Goal: Task Accomplishment & Management: Complete application form

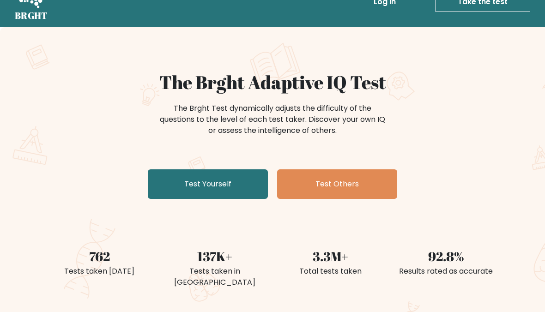
scroll to position [24, 0]
click at [175, 177] on link "Test Yourself" at bounding box center [208, 184] width 120 height 30
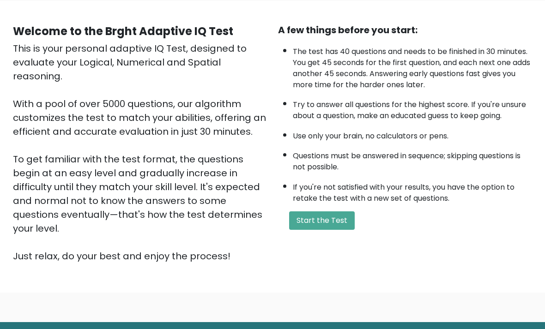
scroll to position [72, 0]
click at [332, 230] on button "Start the Test" at bounding box center [322, 221] width 66 height 18
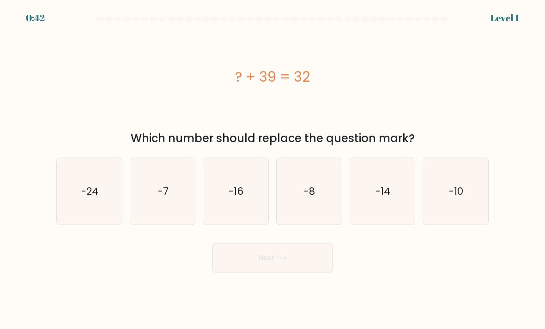
scroll to position [16, 0]
click at [152, 198] on icon "-7" at bounding box center [162, 191] width 65 height 65
click at [272, 169] on input "b. -7" at bounding box center [272, 167] width 0 height 5
radio input "true"
click at [245, 252] on button "Next" at bounding box center [272, 258] width 120 height 30
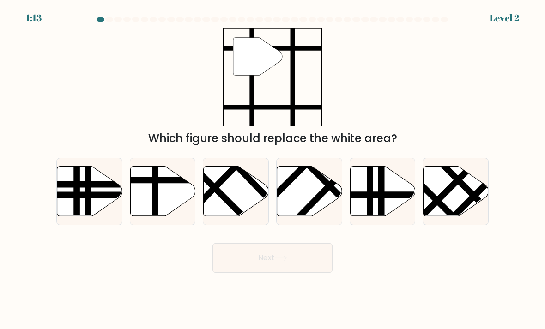
scroll to position [0, 0]
click at [155, 205] on line at bounding box center [155, 218] width 0 height 131
click at [272, 169] on input "b." at bounding box center [272, 167] width 0 height 5
radio input "true"
click at [236, 260] on button "Next" at bounding box center [272, 258] width 120 height 30
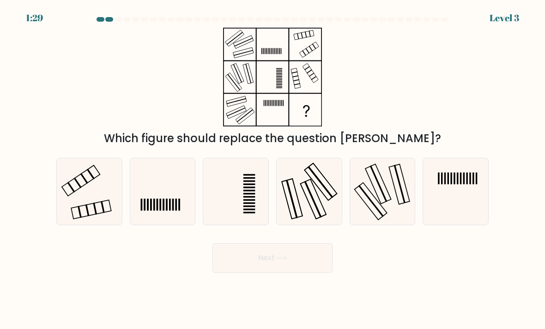
click at [79, 201] on icon at bounding box center [89, 191] width 65 height 65
click at [272, 169] on input "a." at bounding box center [272, 167] width 0 height 5
radio input "true"
click at [231, 264] on button "Next" at bounding box center [272, 258] width 120 height 30
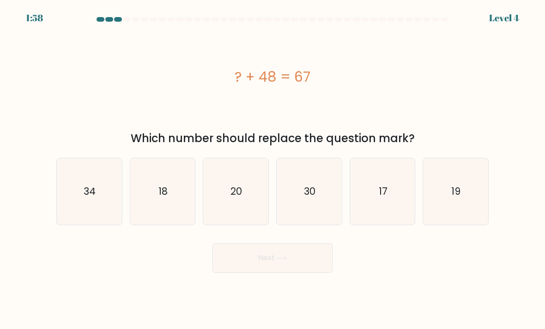
click at [453, 198] on text "19" at bounding box center [456, 191] width 9 height 13
click at [273, 169] on input "f. 19" at bounding box center [272, 167] width 0 height 5
radio input "true"
click at [259, 263] on button "Next" at bounding box center [272, 258] width 120 height 30
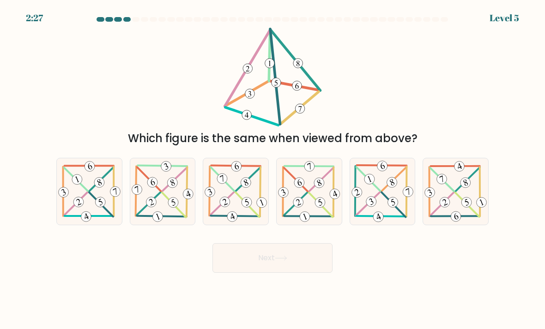
click at [88, 186] on icon at bounding box center [89, 191] width 65 height 63
click at [272, 169] on input "a." at bounding box center [272, 167] width 0 height 5
radio input "true"
click at [245, 273] on button "Next" at bounding box center [272, 258] width 120 height 30
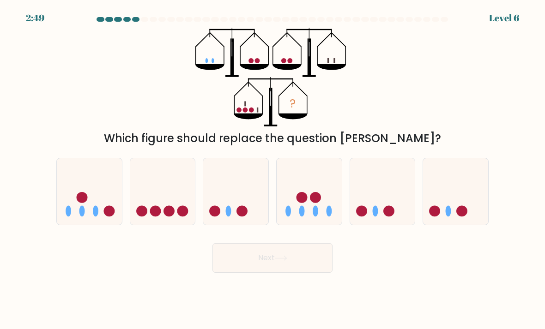
click at [92, 207] on icon at bounding box center [89, 192] width 65 height 54
click at [272, 169] on input "a." at bounding box center [272, 167] width 0 height 5
radio input "true"
click at [241, 261] on button "Next" at bounding box center [272, 258] width 120 height 30
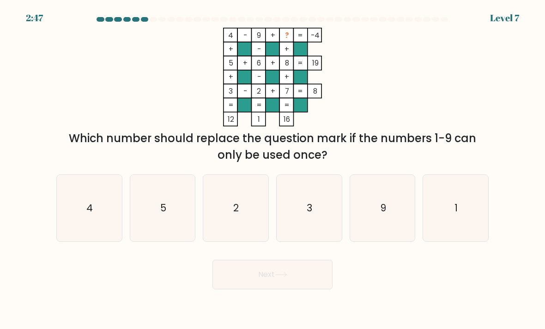
click at [465, 222] on icon "1" at bounding box center [455, 208] width 65 height 65
click at [273, 169] on input "f. 1" at bounding box center [272, 167] width 0 height 5
radio input "true"
click at [282, 278] on button "Next" at bounding box center [272, 275] width 120 height 30
click at [263, 284] on button "Next" at bounding box center [272, 275] width 120 height 30
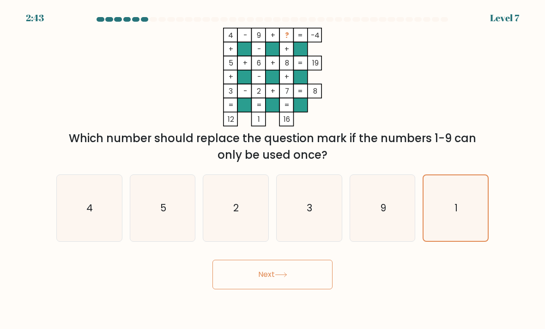
click at [247, 289] on button "Next" at bounding box center [272, 275] width 120 height 30
click at [273, 275] on button "Next" at bounding box center [272, 275] width 120 height 30
click at [290, 283] on button "Next" at bounding box center [272, 275] width 120 height 30
click at [287, 278] on icon at bounding box center [281, 274] width 12 height 5
click at [447, 227] on icon "1" at bounding box center [455, 208] width 64 height 64
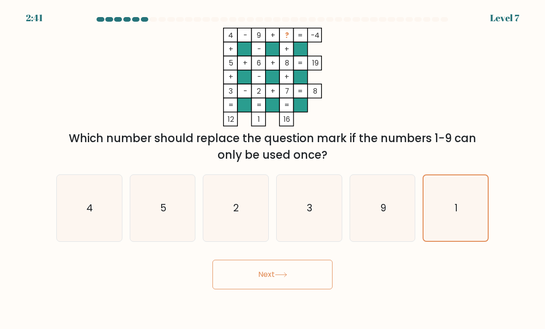
click at [273, 169] on input "f. 1" at bounding box center [272, 167] width 0 height 5
click at [274, 260] on button "Next" at bounding box center [272, 275] width 120 height 30
click at [261, 260] on button "Next" at bounding box center [272, 275] width 120 height 30
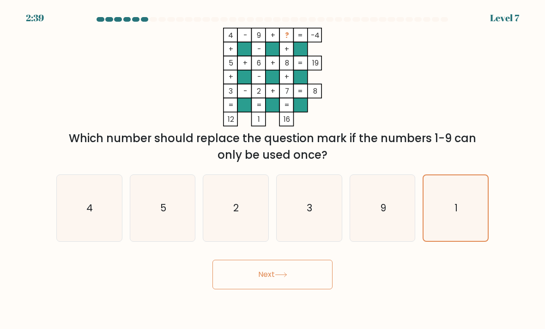
click at [261, 260] on button "Next" at bounding box center [272, 275] width 120 height 30
click at [384, 200] on icon "9" at bounding box center [382, 208] width 65 height 65
click at [273, 169] on input "e. 9" at bounding box center [272, 167] width 0 height 5
radio input "true"
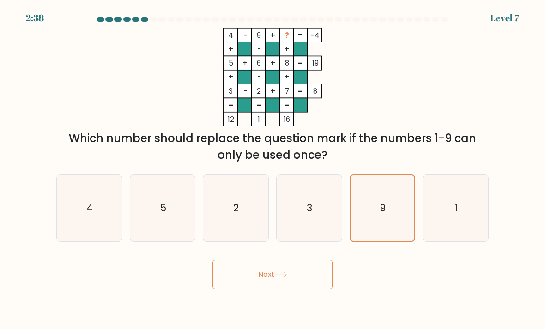
click at [276, 260] on button "Next" at bounding box center [272, 275] width 120 height 30
click at [451, 197] on icon "1" at bounding box center [455, 208] width 65 height 65
click at [273, 169] on input "f. 1" at bounding box center [272, 167] width 0 height 5
radio input "true"
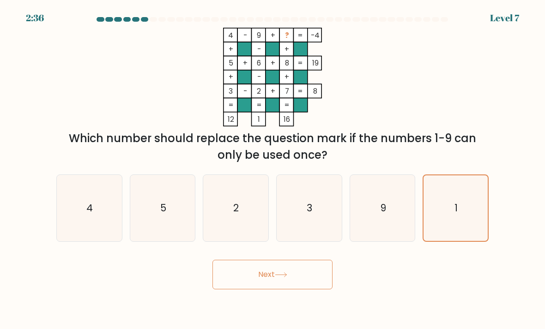
click at [269, 261] on button "Next" at bounding box center [272, 275] width 120 height 30
click at [239, 201] on text "2" at bounding box center [237, 207] width 6 height 13
click at [272, 169] on input "c. 2" at bounding box center [272, 167] width 0 height 5
radio input "true"
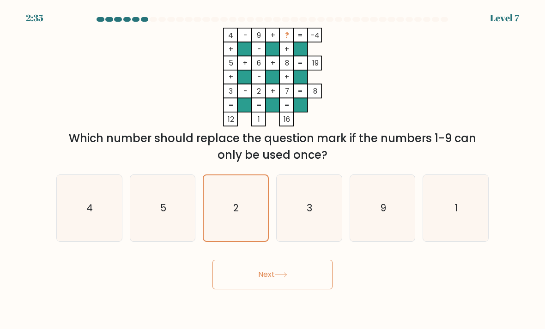
click at [265, 263] on button "Next" at bounding box center [272, 275] width 120 height 30
click at [296, 194] on icon "3" at bounding box center [309, 208] width 65 height 65
click at [273, 169] on input "d. 3" at bounding box center [272, 167] width 0 height 5
radio input "true"
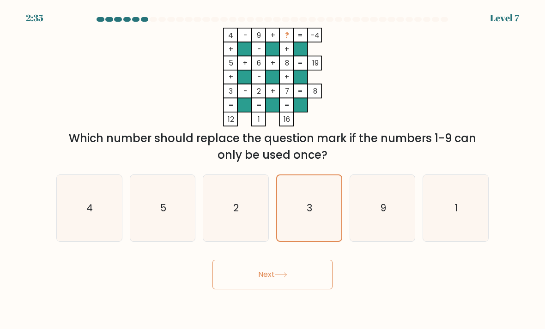
click at [277, 264] on button "Next" at bounding box center [272, 275] width 120 height 30
click at [273, 260] on button "Next" at bounding box center [272, 275] width 120 height 30
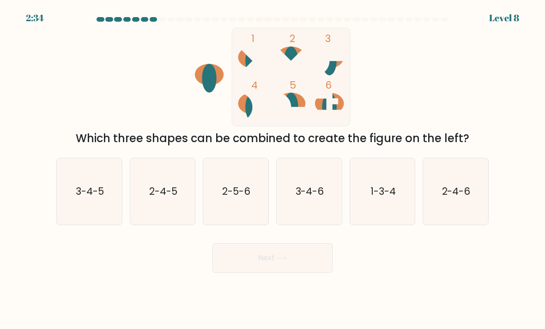
click at [177, 205] on div "2-4-5" at bounding box center [163, 191] width 66 height 67
click at [272, 169] on input "b. 2-4-5" at bounding box center [272, 167] width 0 height 5
radio input "true"
click at [92, 208] on icon "3-4-5" at bounding box center [89, 191] width 65 height 65
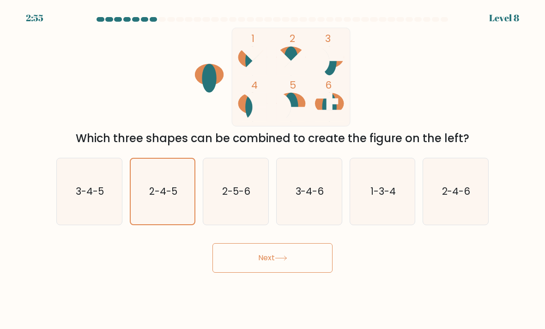
click at [272, 169] on input "a. 3-4-5" at bounding box center [272, 167] width 0 height 5
radio input "true"
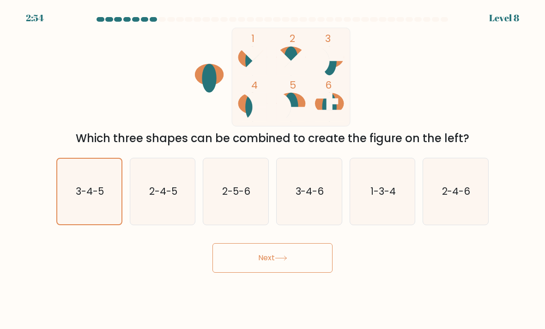
click at [254, 267] on button "Next" at bounding box center [272, 258] width 120 height 30
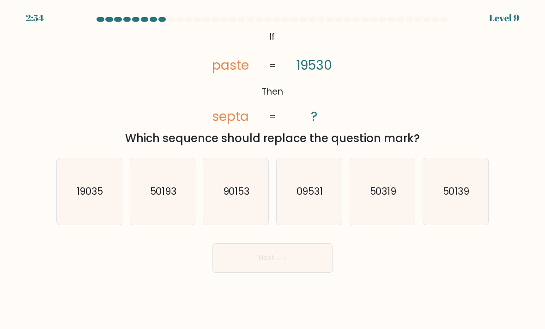
click at [455, 213] on icon "50139" at bounding box center [455, 191] width 65 height 65
click at [273, 169] on input "f. 50139" at bounding box center [272, 167] width 0 height 5
radio input "true"
click at [272, 272] on button "Next" at bounding box center [272, 258] width 120 height 30
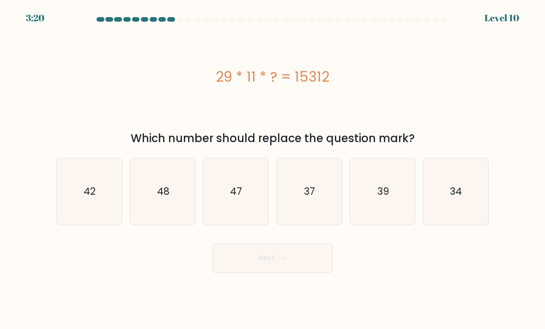
click at [459, 198] on text "34" at bounding box center [456, 191] width 12 height 13
click at [273, 169] on input "f. 34" at bounding box center [272, 167] width 0 height 5
radio input "true"
click at [288, 270] on button "Next" at bounding box center [272, 258] width 120 height 30
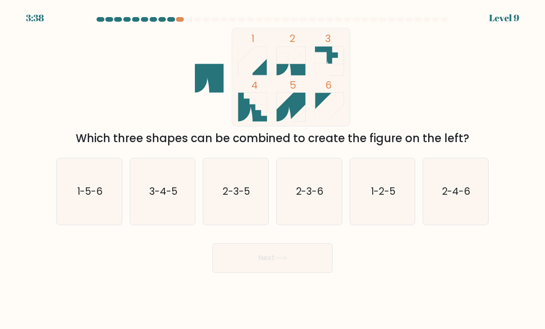
click at [92, 195] on text "1-5-6" at bounding box center [90, 191] width 26 height 13
click at [272, 169] on input "a. 1-5-6" at bounding box center [272, 167] width 0 height 5
radio input "true"
click at [258, 264] on button "Next" at bounding box center [272, 258] width 120 height 30
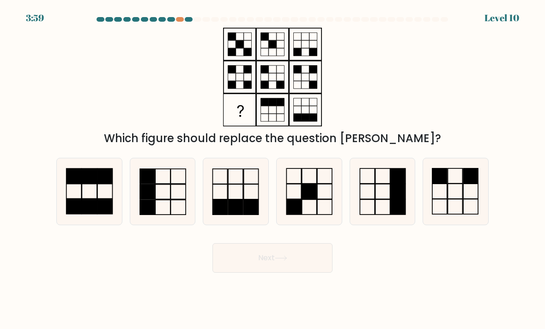
click at [170, 209] on rect at bounding box center [162, 207] width 15 height 15
click at [272, 169] on input "b." at bounding box center [272, 167] width 0 height 5
radio input "true"
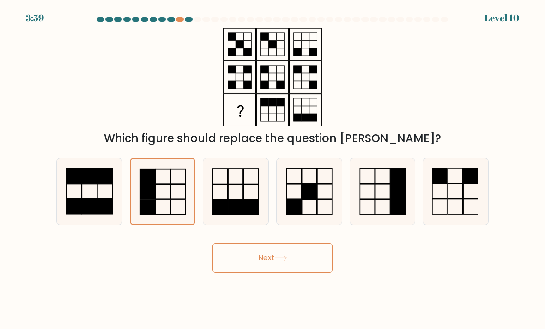
click at [256, 273] on button "Next" at bounding box center [272, 258] width 120 height 30
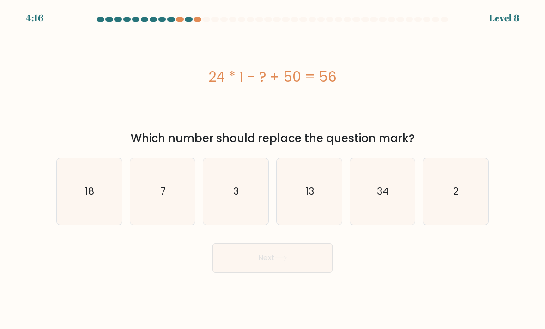
click at [95, 190] on icon "18" at bounding box center [89, 191] width 65 height 65
click at [272, 169] on input "a. 18" at bounding box center [272, 167] width 0 height 5
radio input "true"
click at [251, 269] on button "Next" at bounding box center [272, 258] width 120 height 30
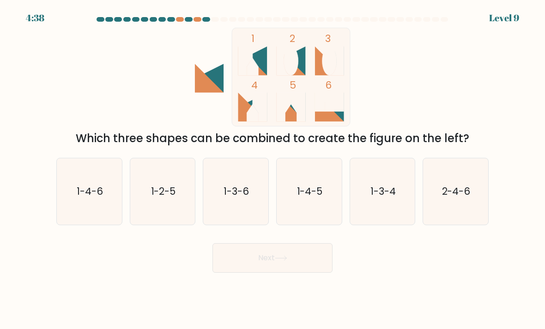
click at [314, 198] on text "1-4-5" at bounding box center [310, 191] width 26 height 13
click at [273, 169] on input "d. 1-4-5" at bounding box center [272, 167] width 0 height 5
radio input "true"
click at [297, 266] on button "Next" at bounding box center [272, 258] width 120 height 30
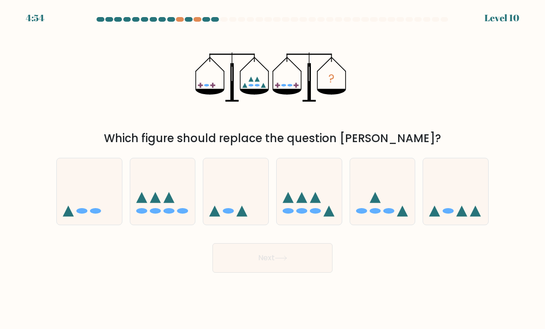
click at [304, 203] on icon at bounding box center [301, 197] width 11 height 11
click at [273, 169] on input "d." at bounding box center [272, 167] width 0 height 5
radio input "true"
click at [293, 273] on button "Next" at bounding box center [272, 258] width 120 height 30
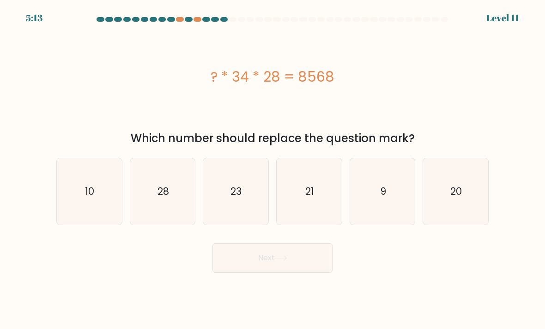
click at [242, 198] on text "23" at bounding box center [236, 191] width 11 height 13
click at [272, 169] on input "c. 23" at bounding box center [272, 167] width 0 height 5
radio input "true"
click at [268, 271] on button "Next" at bounding box center [272, 258] width 120 height 30
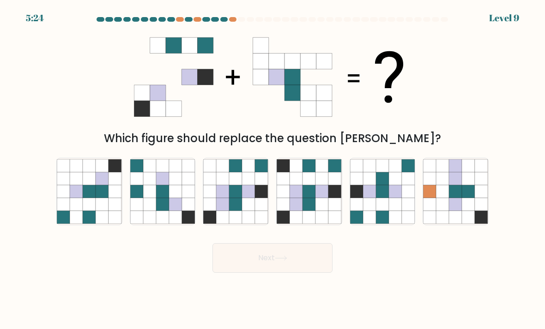
click at [236, 211] on icon at bounding box center [236, 204] width 13 height 13
click at [272, 169] on input "c." at bounding box center [272, 167] width 0 height 5
radio input "true"
click at [260, 267] on button "Next" at bounding box center [272, 258] width 120 height 30
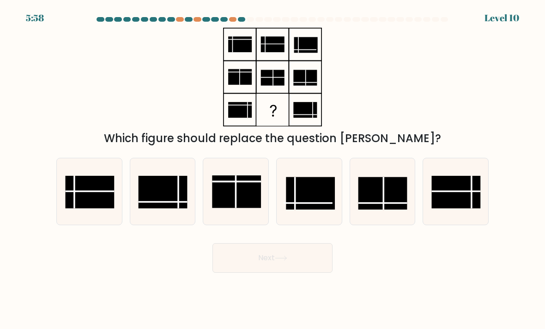
click at [463, 198] on rect at bounding box center [456, 192] width 49 height 33
click at [273, 169] on input "f." at bounding box center [272, 167] width 0 height 5
radio input "true"
click at [266, 263] on button "Next" at bounding box center [272, 258] width 120 height 30
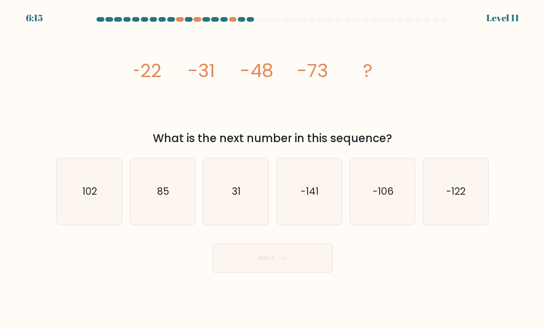
click at [391, 198] on text "-106" at bounding box center [383, 191] width 21 height 13
click at [273, 169] on input "e. -106" at bounding box center [272, 167] width 0 height 5
radio input "true"
click at [278, 261] on icon at bounding box center [281, 258] width 12 height 5
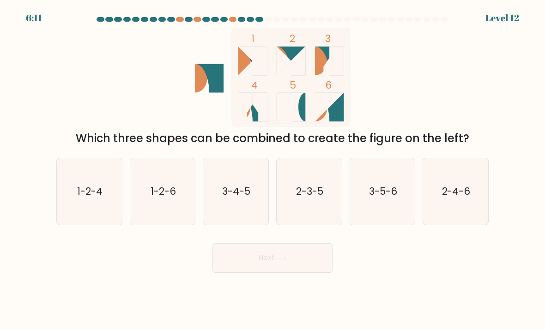
click at [236, 198] on text "3-4-5" at bounding box center [237, 191] width 28 height 13
click at [272, 169] on input "c. 3-4-5" at bounding box center [272, 167] width 0 height 5
radio input "true"
click at [282, 263] on button "Next" at bounding box center [272, 258] width 120 height 30
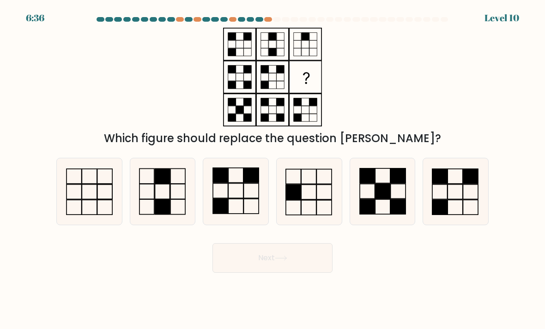
click at [173, 192] on icon at bounding box center [162, 191] width 65 height 65
click at [272, 169] on input "b." at bounding box center [272, 167] width 0 height 5
radio input "true"
click at [267, 271] on button "Next" at bounding box center [272, 258] width 120 height 30
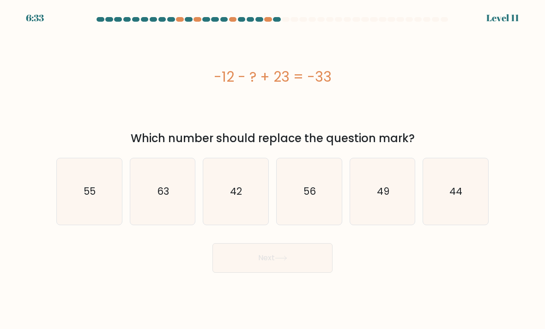
click at [443, 197] on icon "44" at bounding box center [455, 191] width 65 height 65
click at [273, 169] on input "f. 44" at bounding box center [272, 167] width 0 height 5
radio input "true"
click at [293, 272] on button "Next" at bounding box center [272, 258] width 120 height 30
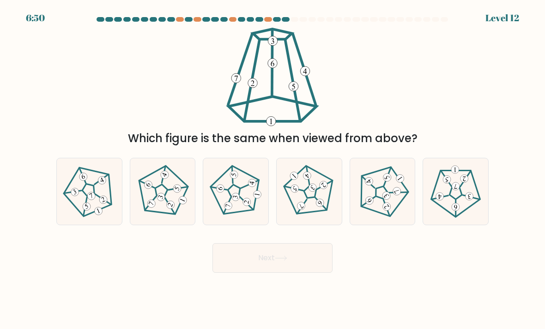
click at [156, 206] on icon at bounding box center [162, 191] width 53 height 53
click at [272, 169] on input "b." at bounding box center [272, 167] width 0 height 5
radio input "true"
click at [248, 271] on button "Next" at bounding box center [272, 258] width 120 height 30
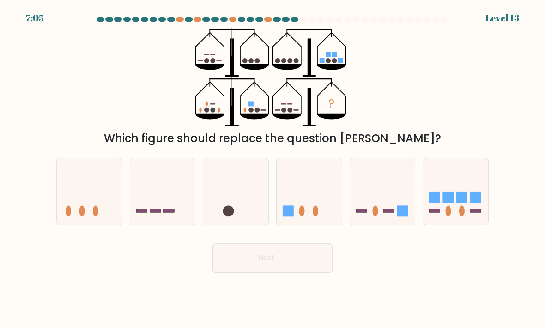
click at [464, 203] on rect at bounding box center [461, 197] width 11 height 11
click at [273, 169] on input "f." at bounding box center [272, 167] width 0 height 5
radio input "true"
click at [287, 271] on button "Next" at bounding box center [272, 258] width 120 height 30
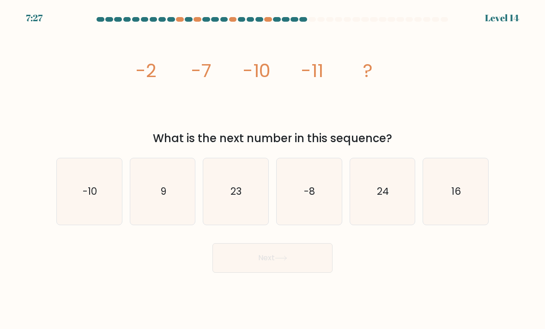
click at [93, 214] on icon "-10" at bounding box center [89, 191] width 65 height 65
click at [272, 169] on input "a. -10" at bounding box center [272, 167] width 0 height 5
radio input "true"
click at [249, 261] on button "Next" at bounding box center [272, 258] width 120 height 30
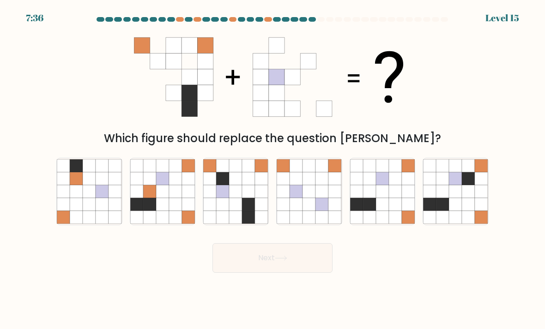
click at [382, 210] on icon at bounding box center [382, 204] width 13 height 13
click at [273, 169] on input "e." at bounding box center [272, 167] width 0 height 5
radio input "true"
click at [306, 273] on button "Next" at bounding box center [272, 258] width 120 height 30
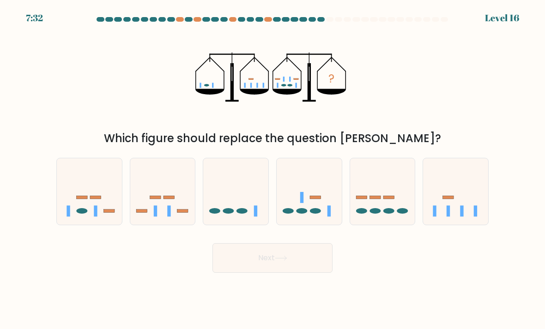
click at [86, 199] on rect at bounding box center [82, 197] width 11 height 3
click at [272, 169] on input "a." at bounding box center [272, 167] width 0 height 5
radio input "true"
click at [273, 270] on button "Next" at bounding box center [272, 258] width 120 height 30
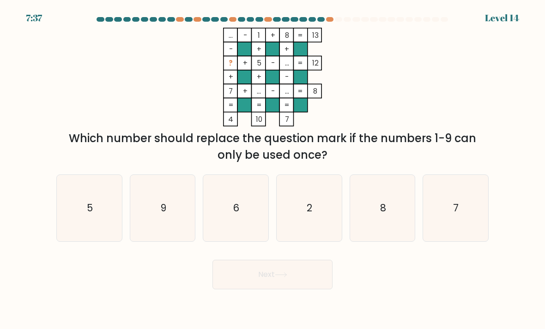
click at [74, 224] on icon "5" at bounding box center [89, 208] width 65 height 65
click at [272, 169] on input "a. 5" at bounding box center [272, 167] width 0 height 5
radio input "true"
click at [303, 224] on icon "2" at bounding box center [309, 208] width 65 height 65
click at [273, 169] on input "d. 2" at bounding box center [272, 167] width 0 height 5
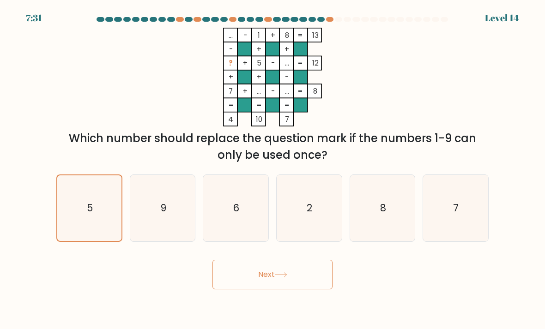
radio input "true"
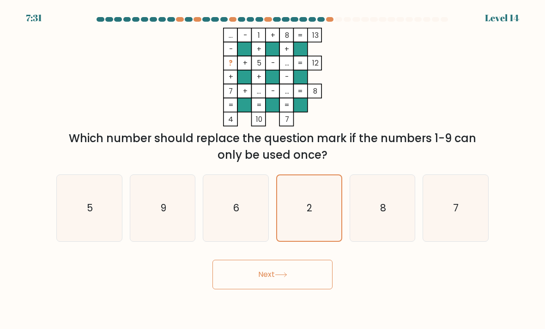
click at [291, 287] on button "Next" at bounding box center [272, 275] width 120 height 30
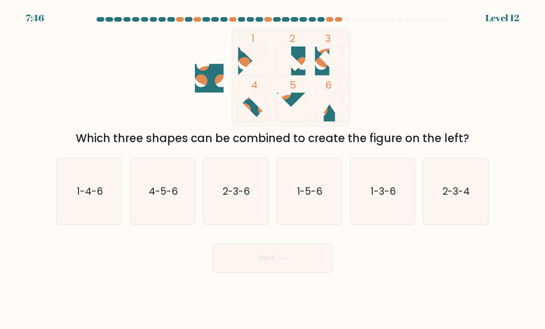
click at [307, 213] on icon "1-5-6" at bounding box center [309, 191] width 65 height 65
click at [273, 169] on input "d. 1-5-6" at bounding box center [272, 167] width 0 height 5
radio input "true"
click at [297, 257] on button "Next" at bounding box center [272, 258] width 120 height 30
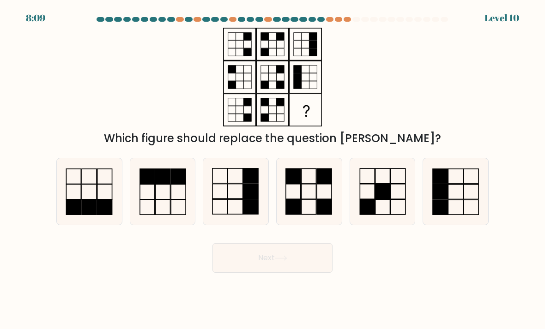
click at [233, 207] on icon at bounding box center [235, 191] width 65 height 65
click at [272, 169] on input "c." at bounding box center [272, 167] width 0 height 5
radio input "true"
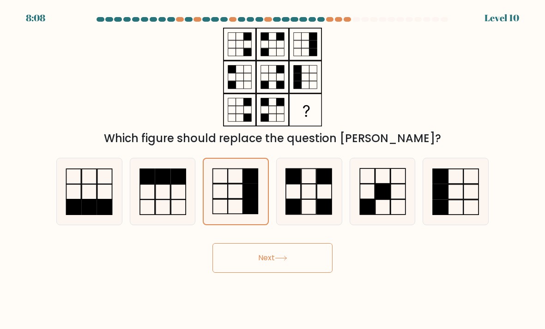
click at [252, 265] on button "Next" at bounding box center [272, 258] width 120 height 30
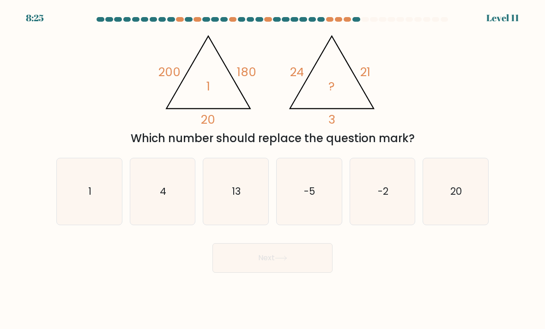
click at [106, 189] on icon "1" at bounding box center [89, 191] width 65 height 65
click at [272, 169] on input "a. 1" at bounding box center [272, 167] width 0 height 5
radio input "true"
click at [257, 287] on body "8:24 Level 11" at bounding box center [272, 164] width 545 height 329
click at [244, 259] on button "Next" at bounding box center [272, 258] width 120 height 30
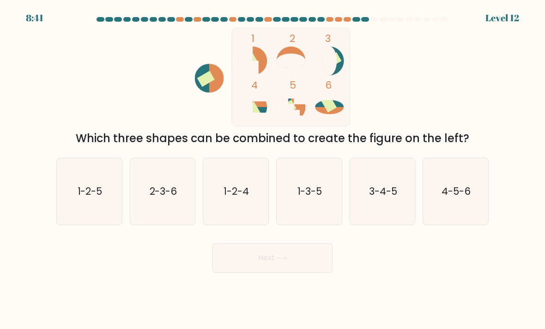
click at [314, 225] on div "1-3-5" at bounding box center [309, 191] width 66 height 67
click at [273, 169] on input "d. 1-3-5" at bounding box center [272, 167] width 0 height 5
radio input "true"
click at [290, 260] on button "Next" at bounding box center [272, 258] width 120 height 30
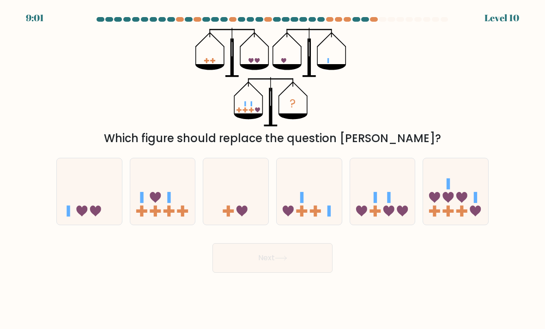
click at [384, 207] on icon at bounding box center [382, 192] width 65 height 54
click at [273, 169] on input "e." at bounding box center [272, 167] width 0 height 5
radio input "true"
click at [306, 262] on button "Next" at bounding box center [272, 258] width 120 height 30
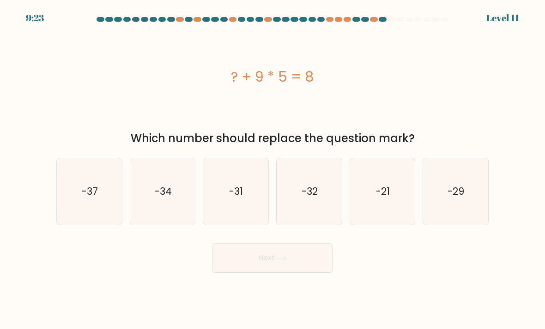
click at [167, 212] on icon "-34" at bounding box center [162, 191] width 65 height 65
click at [272, 169] on input "b. -34" at bounding box center [272, 167] width 0 height 5
radio input "true"
click at [93, 193] on icon "-37" at bounding box center [89, 191] width 65 height 65
click at [272, 169] on input "a. -37" at bounding box center [272, 167] width 0 height 5
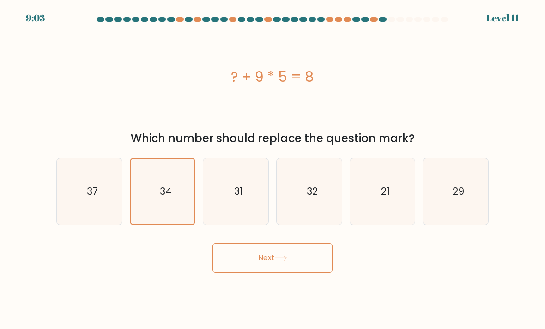
radio input "true"
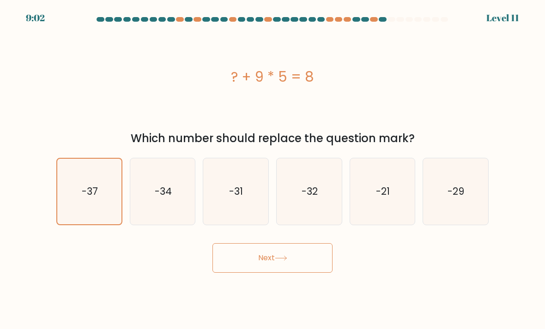
click at [265, 266] on button "Next" at bounding box center [272, 258] width 120 height 30
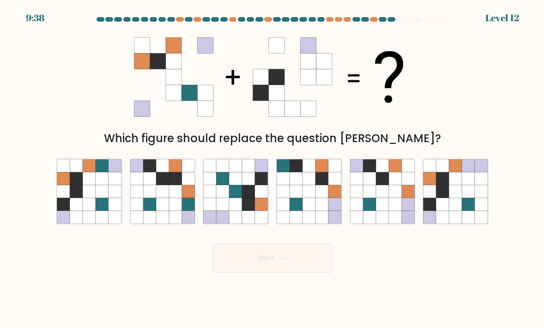
click at [459, 198] on icon at bounding box center [455, 191] width 13 height 13
click at [273, 169] on input "f." at bounding box center [272, 167] width 0 height 5
radio input "true"
click at [296, 269] on button "Next" at bounding box center [272, 258] width 120 height 30
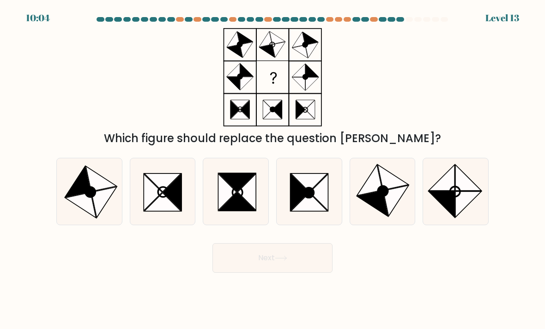
click at [179, 206] on icon at bounding box center [172, 192] width 18 height 37
click at [272, 169] on input "b." at bounding box center [272, 167] width 0 height 5
radio input "true"
click at [462, 203] on icon at bounding box center [469, 205] width 26 height 26
click at [273, 169] on input "f." at bounding box center [272, 167] width 0 height 5
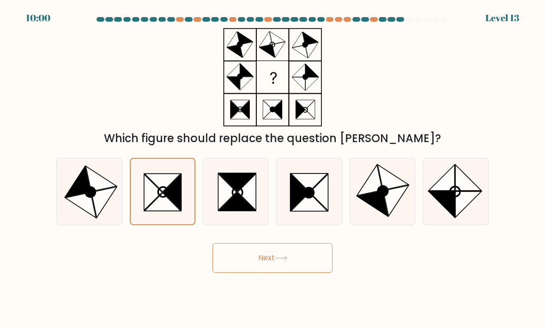
radio input "true"
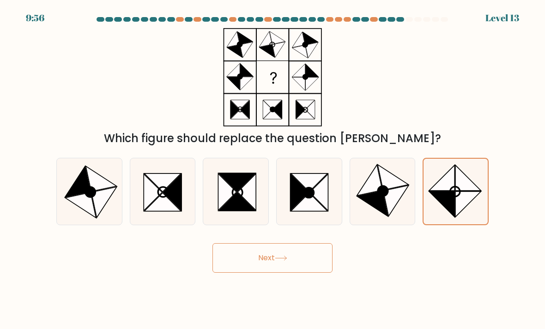
click at [318, 256] on button "Next" at bounding box center [272, 258] width 120 height 30
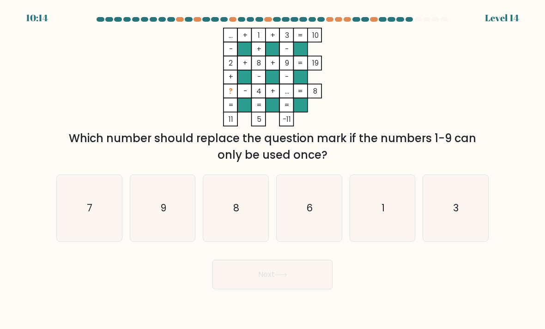
click at [176, 235] on icon "9" at bounding box center [162, 208] width 65 height 65
click at [272, 169] on input "b. 9" at bounding box center [272, 167] width 0 height 5
radio input "true"
click at [101, 230] on icon "7" at bounding box center [89, 208] width 65 height 65
click at [272, 169] on input "a. 7" at bounding box center [272, 167] width 0 height 5
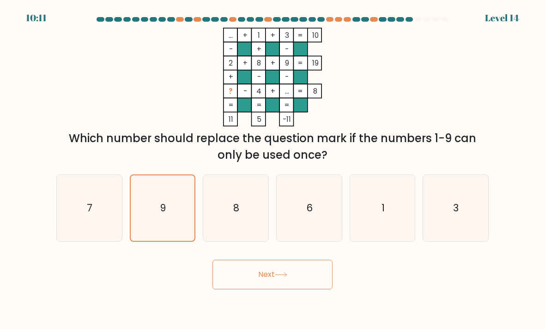
radio input "true"
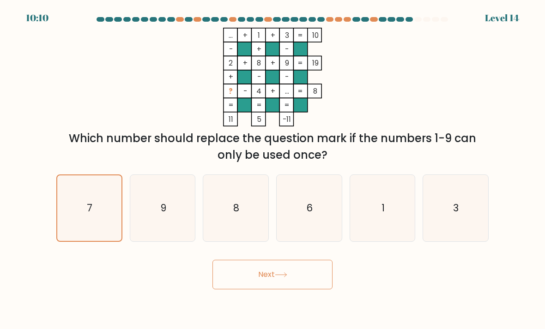
click at [286, 289] on button "Next" at bounding box center [272, 275] width 120 height 30
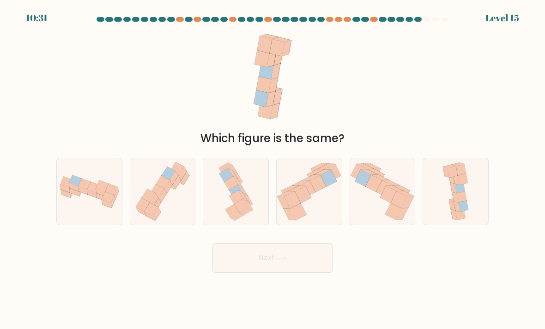
click at [472, 199] on icon at bounding box center [456, 191] width 32 height 67
click at [273, 169] on input "f." at bounding box center [272, 167] width 0 height 5
radio input "true"
click at [290, 266] on button "Next" at bounding box center [272, 258] width 120 height 30
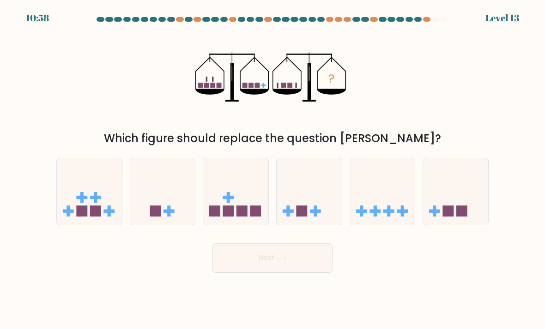
click at [169, 206] on icon at bounding box center [162, 192] width 65 height 54
click at [272, 169] on input "b." at bounding box center [272, 167] width 0 height 5
radio input "true"
click at [255, 273] on button "Next" at bounding box center [272, 258] width 120 height 30
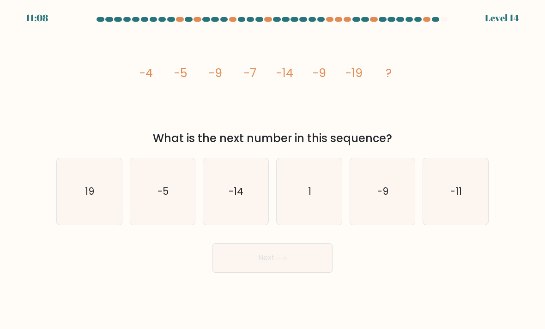
click at [456, 212] on icon "-11" at bounding box center [455, 191] width 65 height 65
click at [273, 169] on input "f. -11" at bounding box center [272, 167] width 0 height 5
radio input "true"
click at [302, 264] on button "Next" at bounding box center [272, 258] width 120 height 30
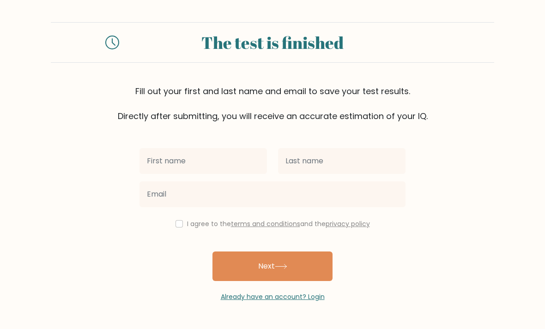
click at [283, 263] on button "Next" at bounding box center [272, 267] width 120 height 30
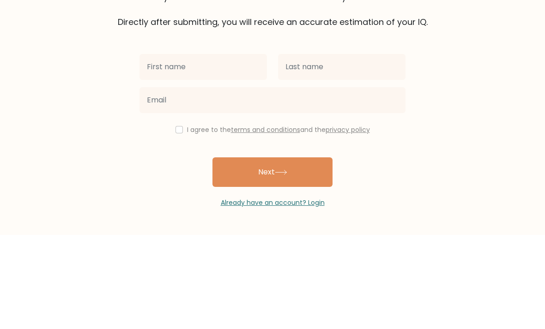
click at [79, 107] on form "The test is finished Fill out your first and last name and email to save your t…" at bounding box center [272, 162] width 545 height 280
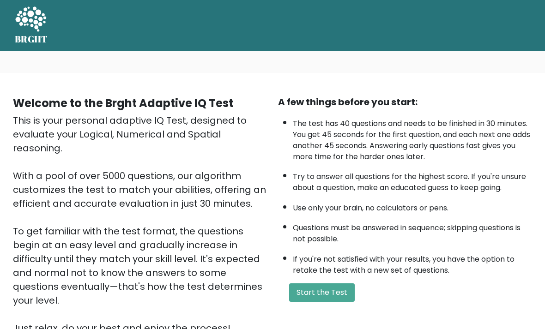
scroll to position [102, 0]
